Goal: Transaction & Acquisition: Download file/media

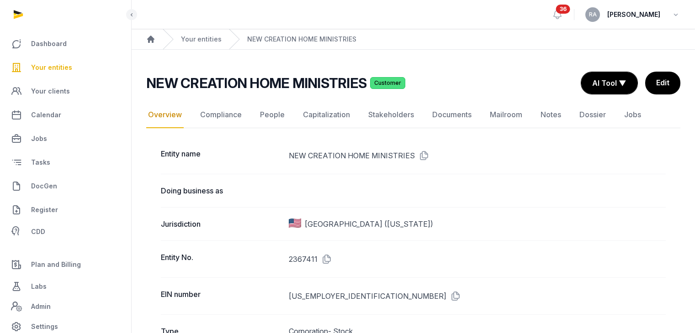
click at [52, 66] on span "Your entities" at bounding box center [51, 67] width 41 height 11
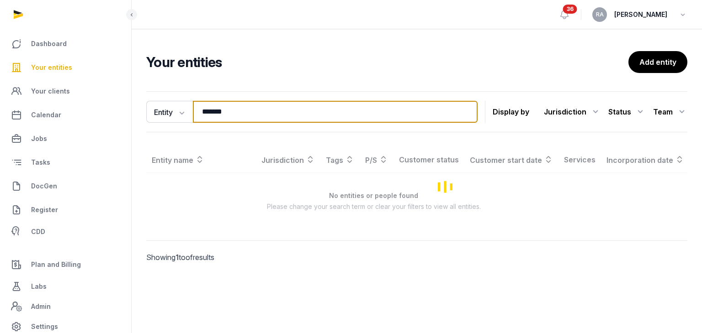
drag, startPoint x: 240, startPoint y: 110, endPoint x: 124, endPoint y: 120, distance: 116.0
click at [124, 120] on div "Dashboard Your entities Your clients Calendar Jobs Tasks DocGen Register CDD Pl…" at bounding box center [351, 166] width 702 height 333
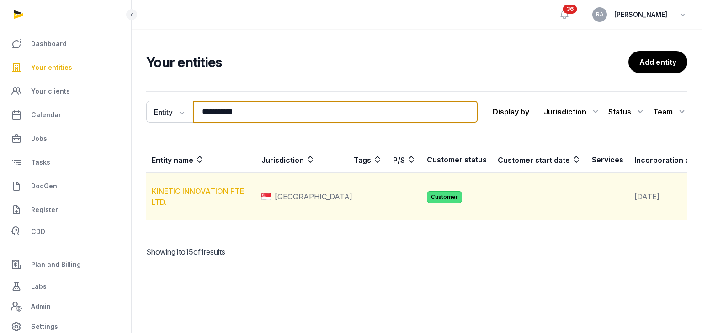
type input "**********"
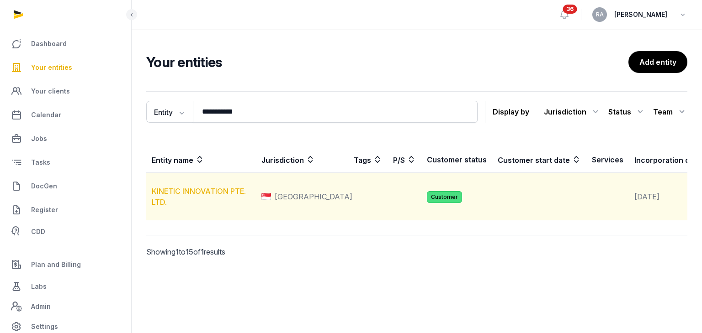
click at [214, 197] on link "KINETIC INNOVATION PTE. LTD." at bounding box center [199, 197] width 94 height 20
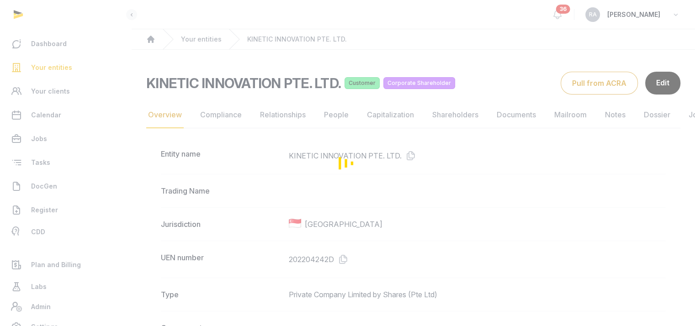
click at [435, 116] on div "Loading" at bounding box center [347, 163] width 695 height 326
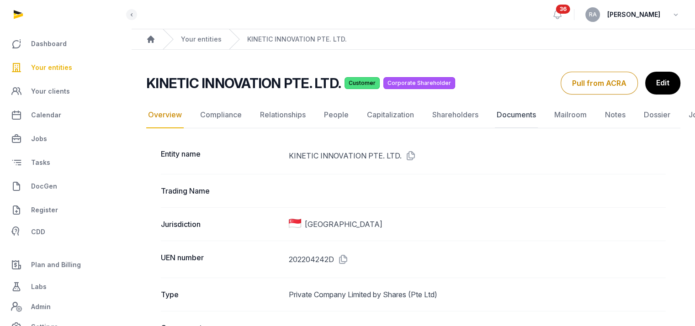
click at [505, 117] on link "Documents" at bounding box center [516, 115] width 43 height 26
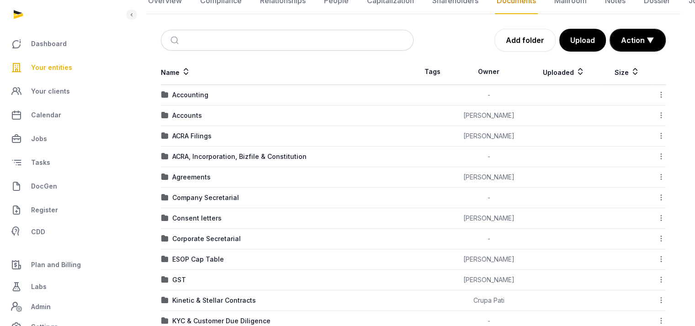
scroll to position [163, 0]
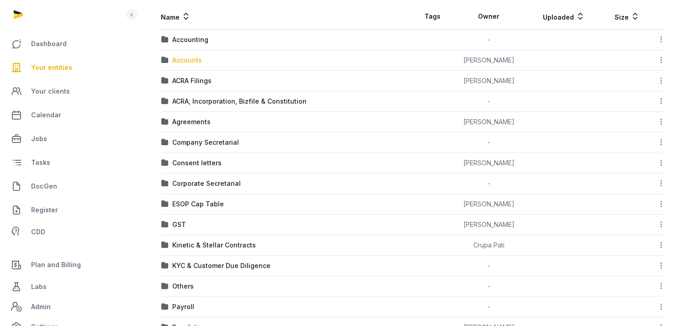
click at [186, 60] on div "Accounts" at bounding box center [187, 60] width 30 height 9
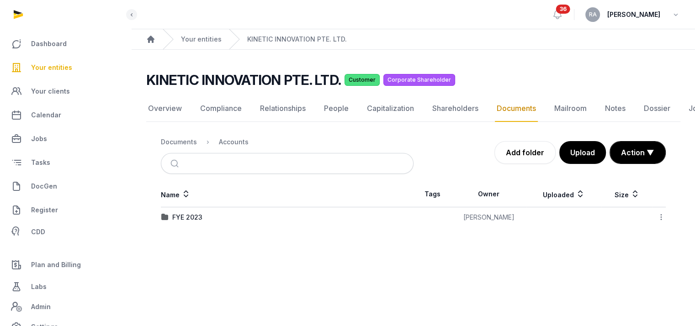
scroll to position [7, 0]
click at [187, 213] on div "FYE 2023" at bounding box center [187, 217] width 30 height 9
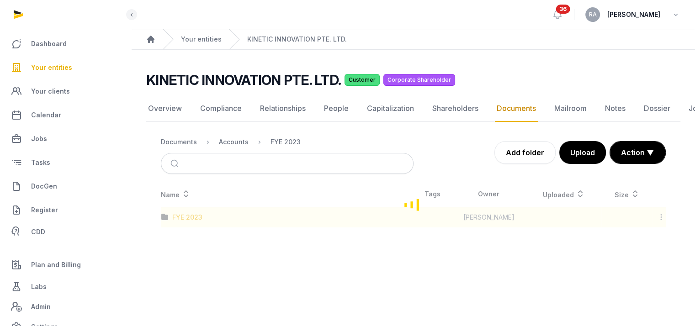
click at [187, 206] on div "Loading" at bounding box center [413, 204] width 534 height 46
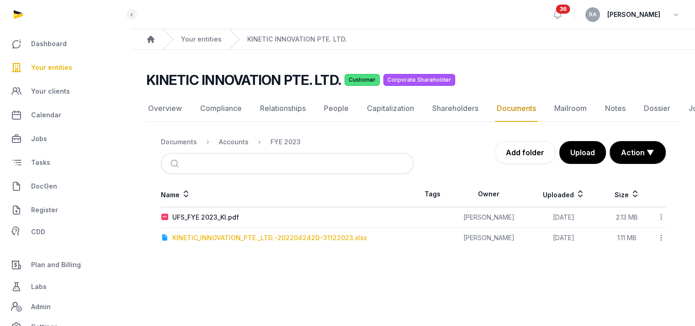
click at [278, 233] on div "KINETIC_INNOVATION_PTE._LTD.-202204242D-31122023.xlsx" at bounding box center [269, 237] width 195 height 9
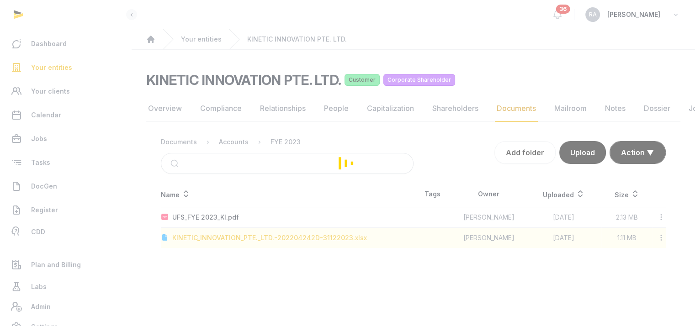
click at [278, 230] on div "Loading" at bounding box center [347, 163] width 695 height 326
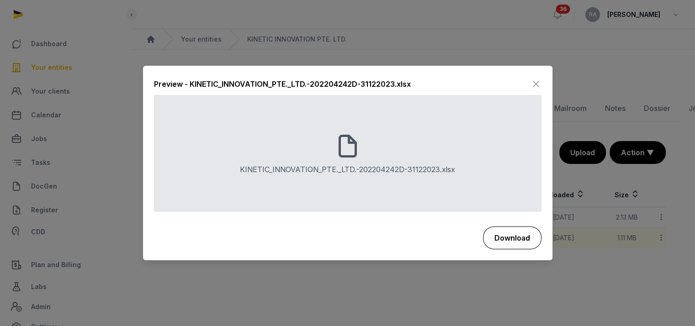
click at [497, 233] on button "Download" at bounding box center [512, 238] width 58 height 23
click at [537, 81] on icon at bounding box center [535, 84] width 11 height 15
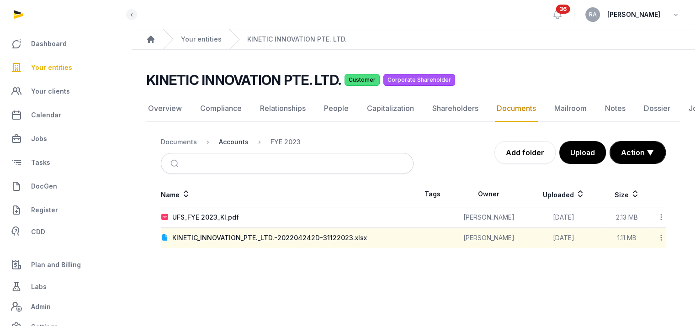
click at [233, 137] on div "Accounts" at bounding box center [234, 141] width 30 height 9
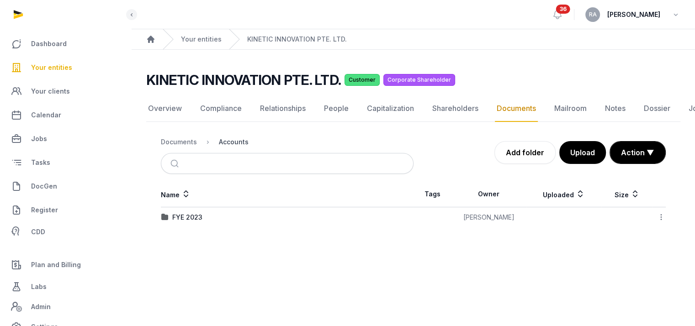
click at [238, 137] on div "Accounts" at bounding box center [234, 141] width 30 height 9
click at [172, 137] on div "Documents" at bounding box center [179, 141] width 36 height 9
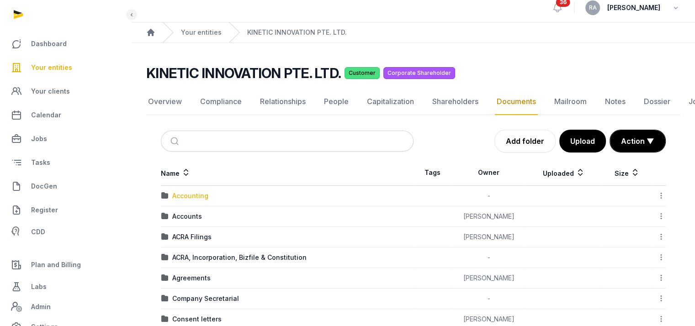
click at [198, 194] on div "Accounting" at bounding box center [190, 195] width 36 height 9
click at [0, 0] on div "Loading" at bounding box center [0, 0] width 0 height 0
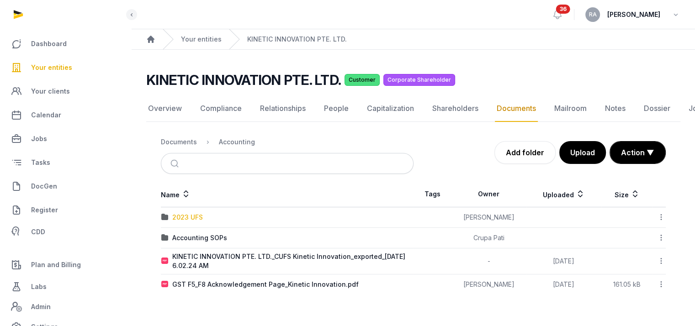
click at [191, 213] on div "2023 UFS" at bounding box center [187, 217] width 31 height 9
click at [0, 0] on div "Loading" at bounding box center [0, 0] width 0 height 0
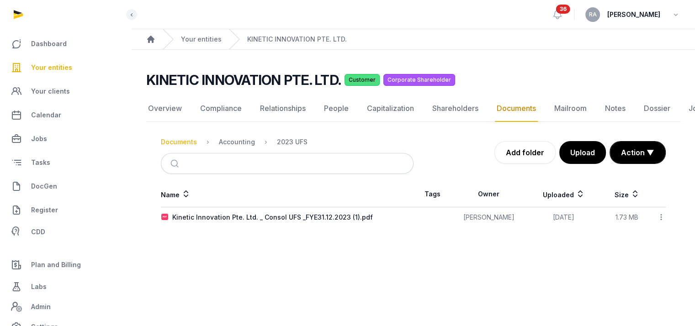
click at [177, 137] on div "Documents" at bounding box center [179, 141] width 36 height 9
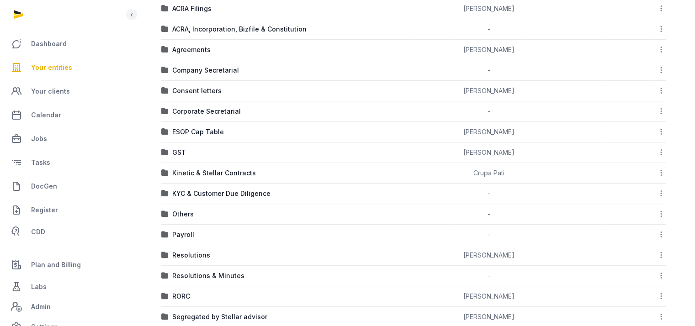
scroll to position [372, 0]
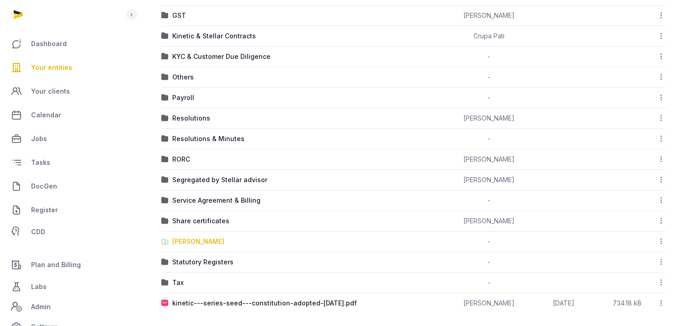
click at [191, 238] on div "[PERSON_NAME]" at bounding box center [198, 241] width 52 height 9
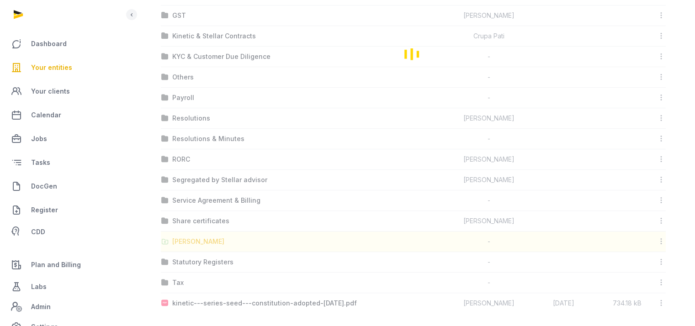
click at [191, 238] on div "Loading" at bounding box center [413, 53] width 534 height 519
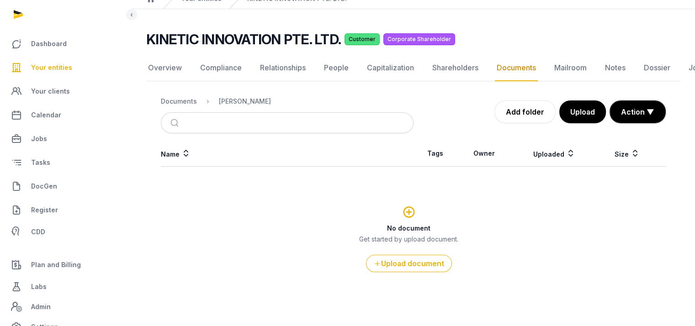
click at [188, 93] on nav "Documents Shared Folder" at bounding box center [287, 101] width 253 height 22
click at [186, 100] on div "Documents" at bounding box center [179, 101] width 36 height 9
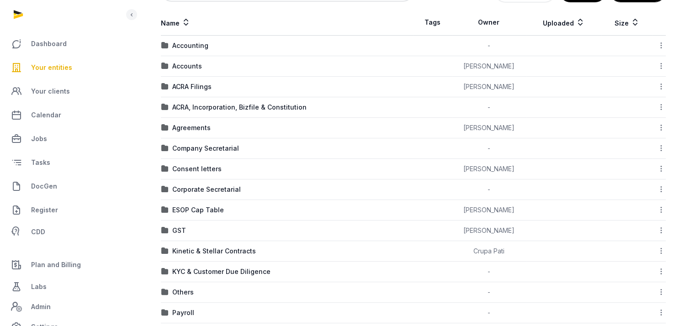
scroll to position [178, 0]
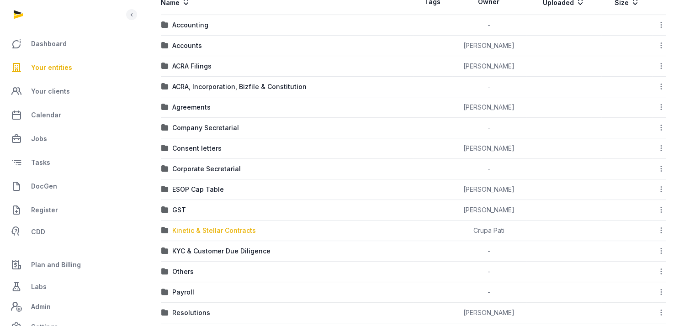
click at [226, 229] on div "Kinetic & Stellar Contracts" at bounding box center [214, 230] width 84 height 9
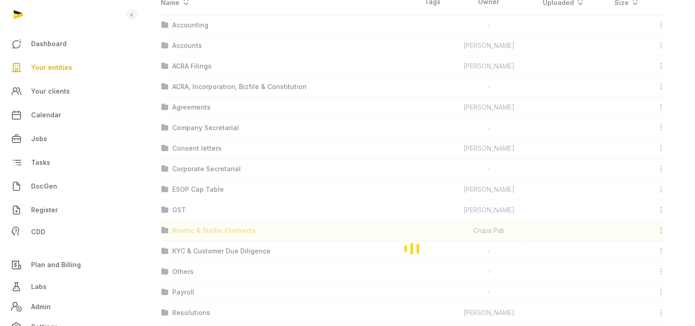
click at [226, 229] on div "Loading" at bounding box center [413, 248] width 534 height 519
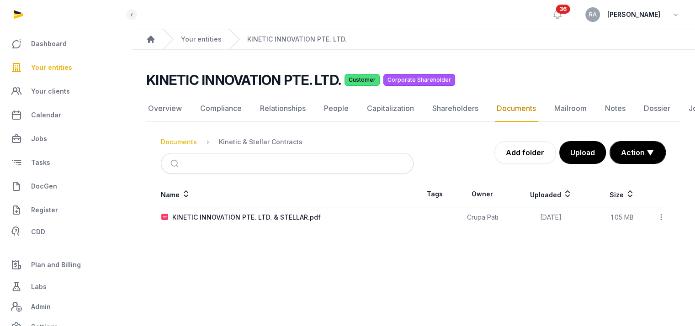
click at [185, 137] on div "Documents" at bounding box center [179, 141] width 36 height 9
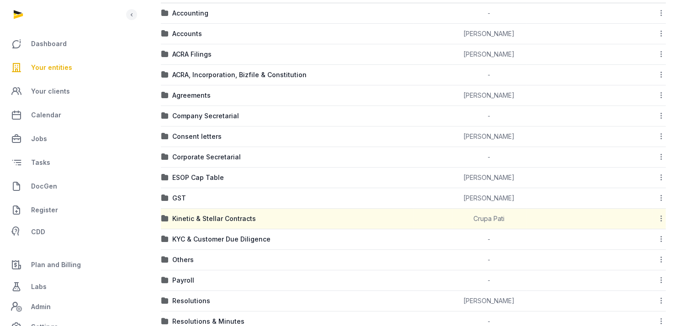
scroll to position [235, 0]
